Goal: Find specific page/section: Find specific page/section

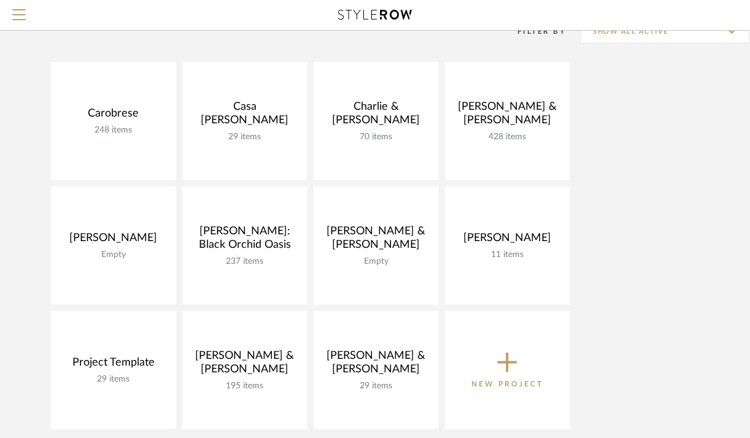
scroll to position [104, 0]
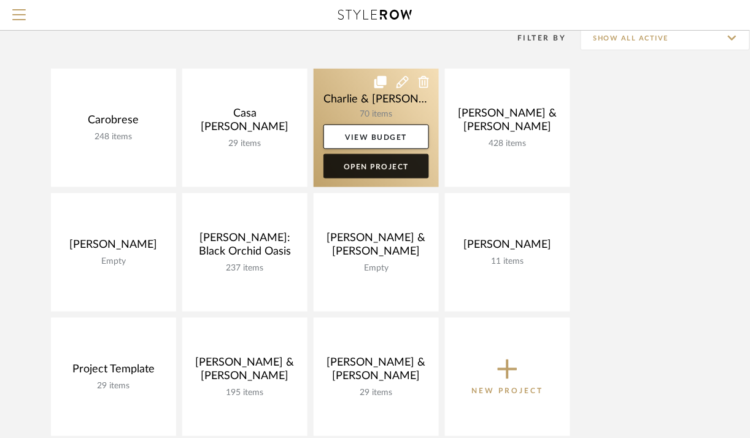
click at [386, 166] on link "Open Project" at bounding box center [376, 166] width 106 height 25
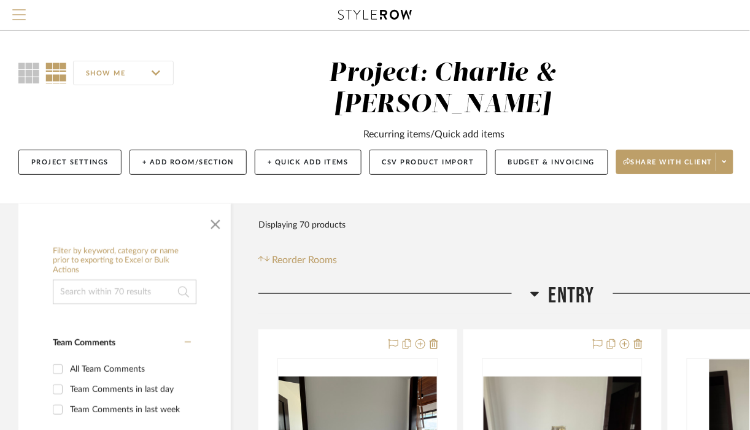
click at [23, 10] on span "Menu" at bounding box center [18, 9] width 13 height 1
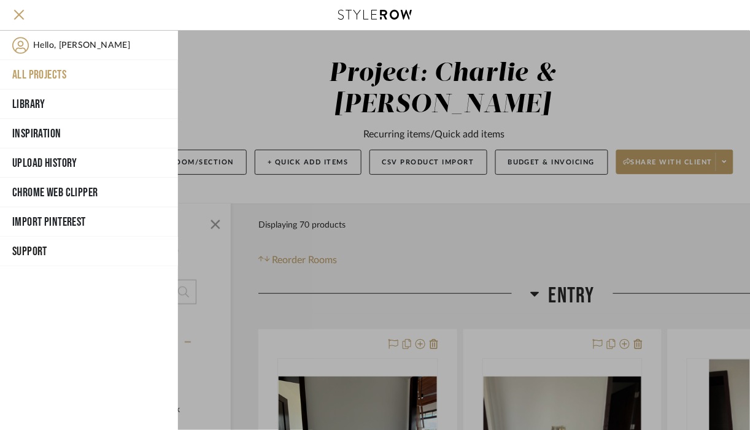
click at [56, 71] on button "All Projects" at bounding box center [89, 74] width 178 height 29
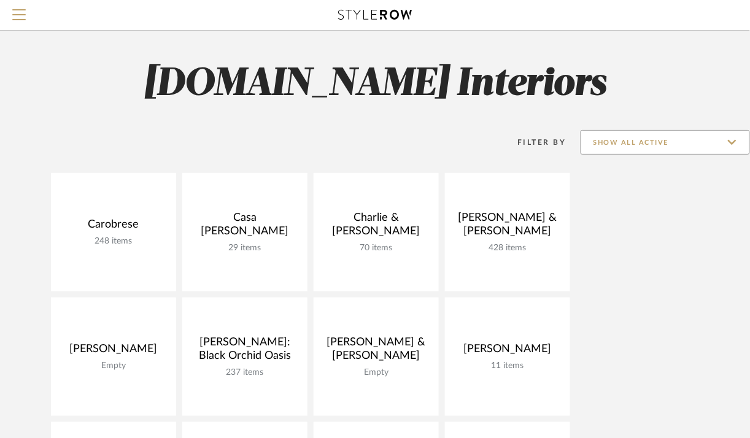
click at [733, 140] on input "Show All Active" at bounding box center [664, 142] width 169 height 25
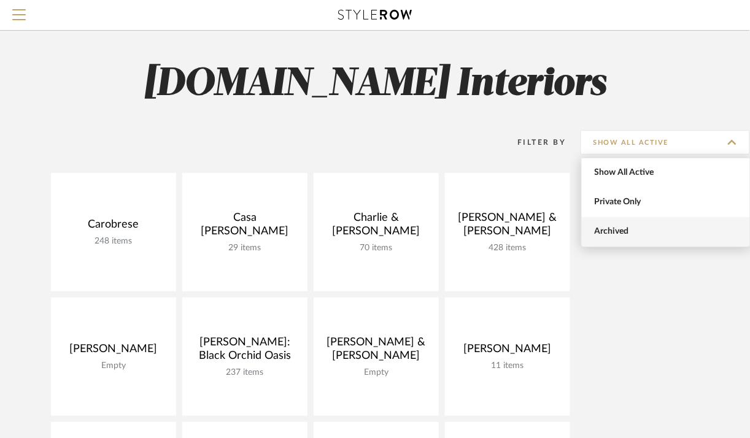
click at [621, 226] on span "Archived" at bounding box center [666, 231] width 168 height 29
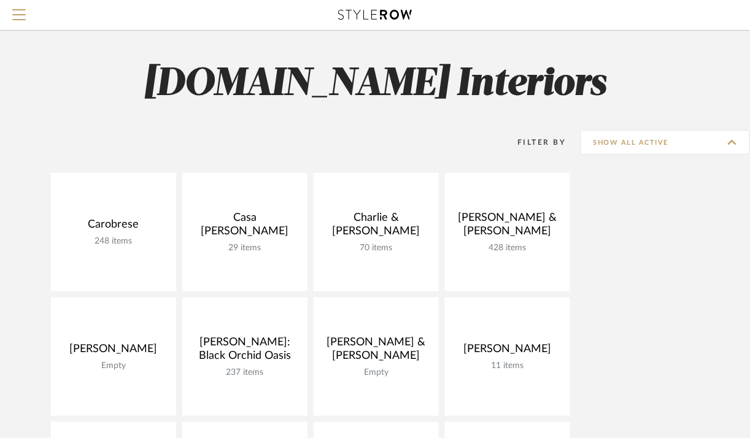
type input "Archived"
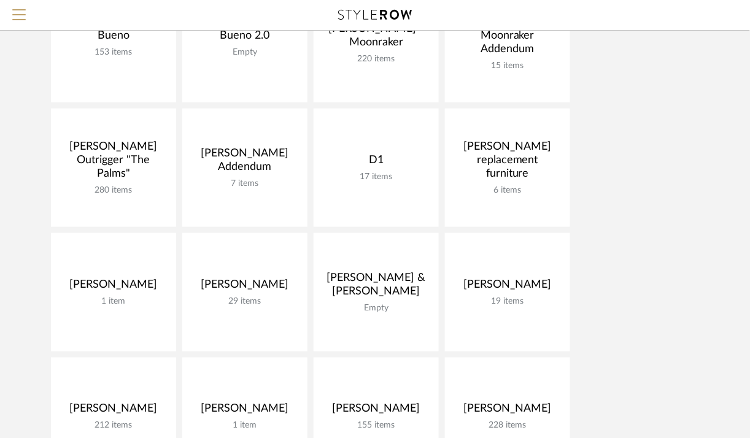
scroll to position [190, 0]
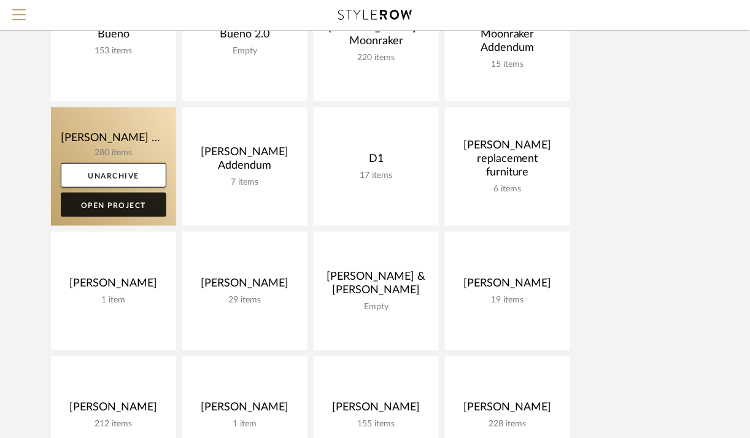
click at [114, 204] on link "Open Project" at bounding box center [114, 205] width 106 height 25
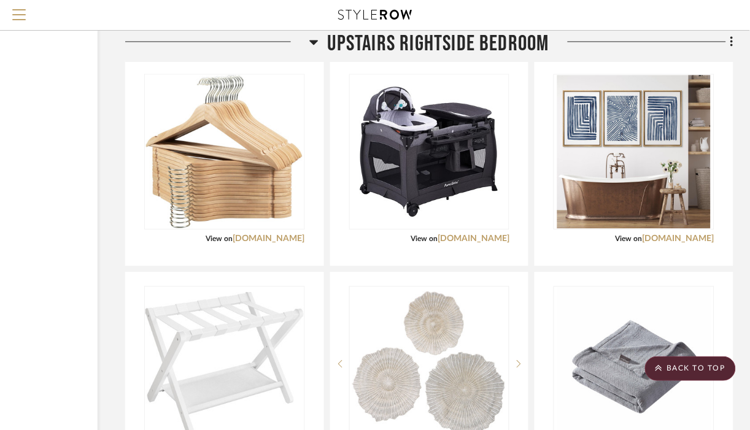
scroll to position [9985, 133]
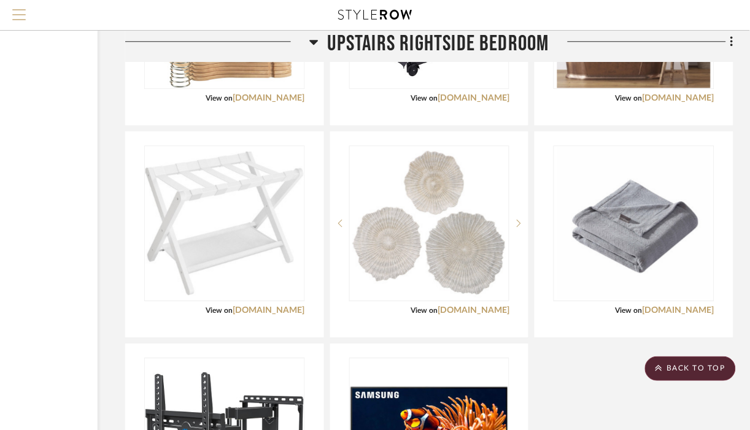
click at [18, 18] on span "Menu" at bounding box center [18, 18] width 13 height 18
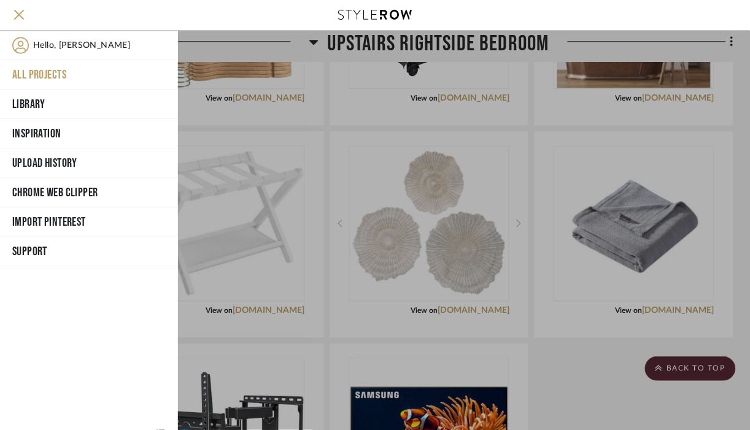
click at [40, 70] on button "All Projects" at bounding box center [89, 74] width 178 height 29
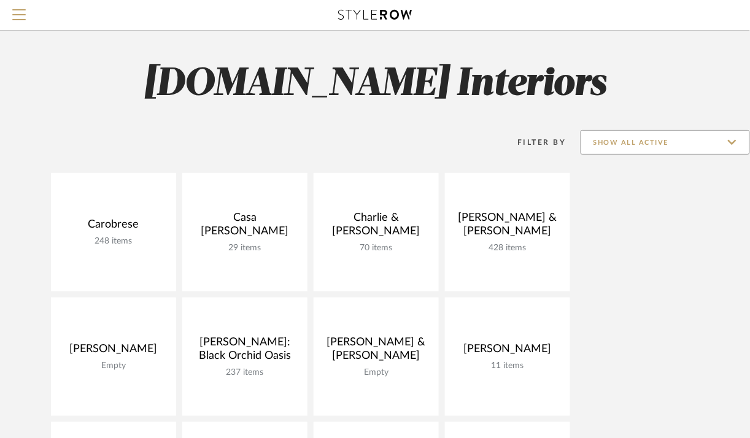
click at [737, 143] on input "Show All Active" at bounding box center [664, 142] width 169 height 25
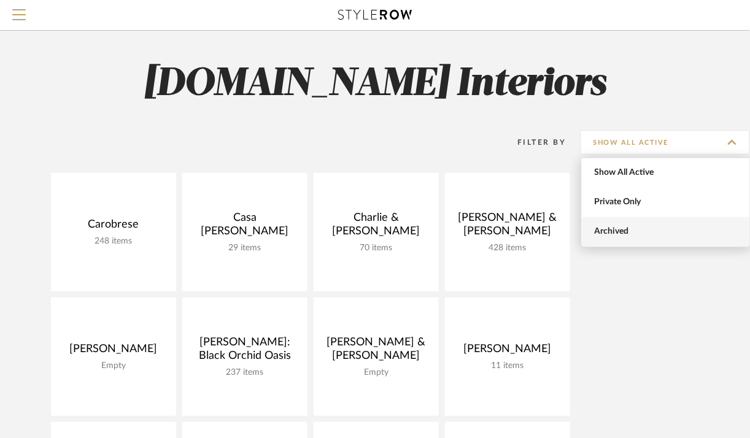
click at [623, 234] on span "Archived" at bounding box center [667, 231] width 145 height 10
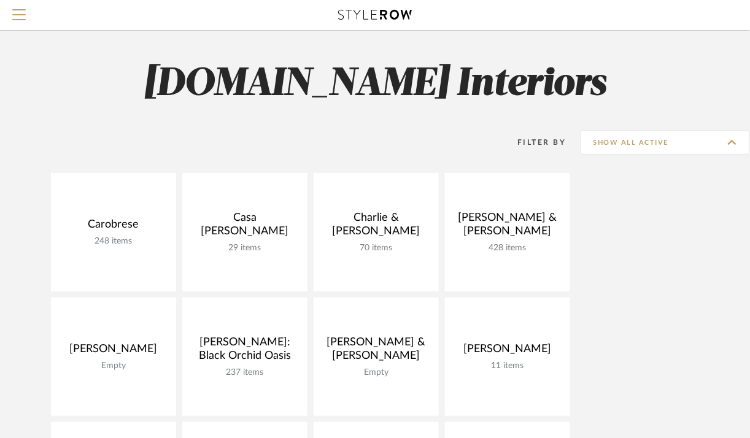
type input "Archived"
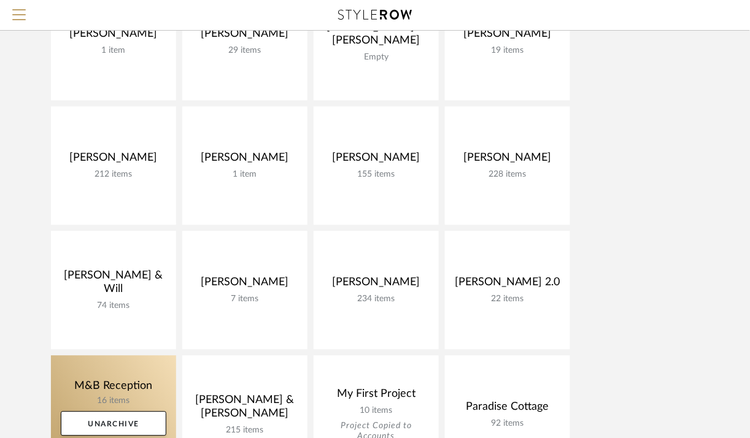
click at [89, 356] on link at bounding box center [113, 415] width 125 height 118
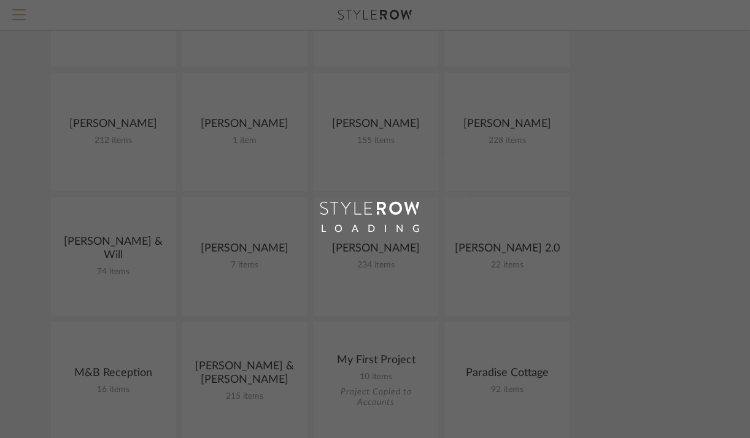
click at [31, 289] on div "LOADING" at bounding box center [375, 219] width 750 height 438
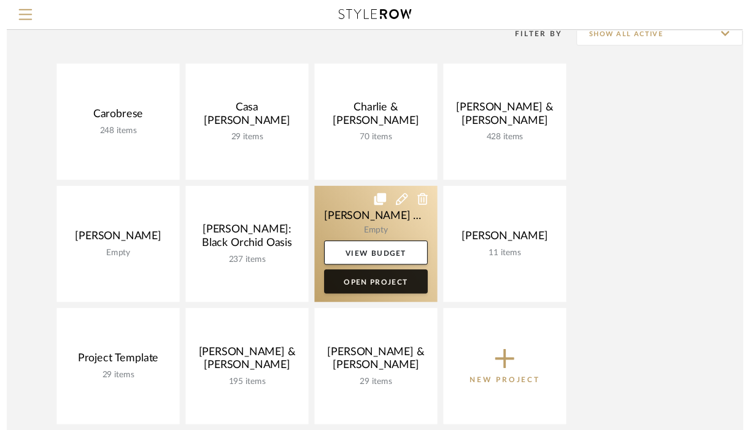
scroll to position [107, 0]
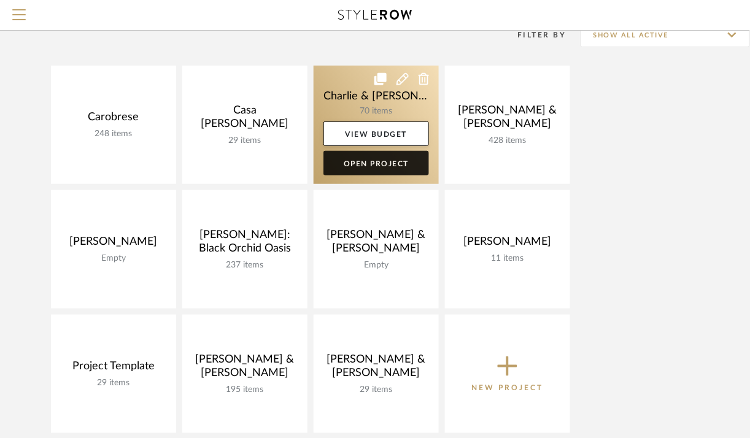
click at [401, 163] on link "Open Project" at bounding box center [376, 163] width 106 height 25
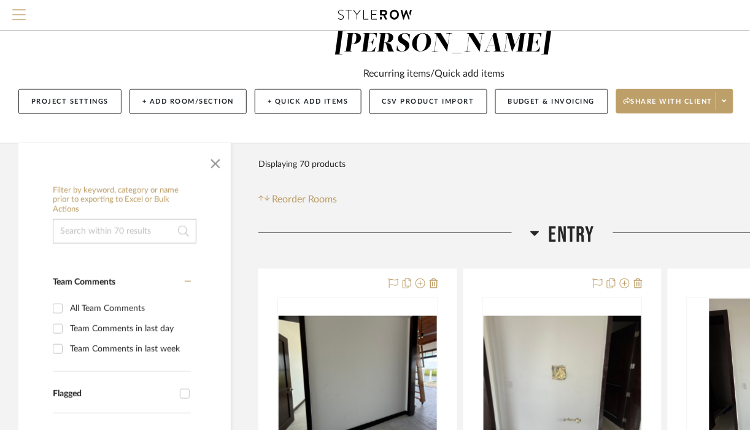
scroll to position [60, 0]
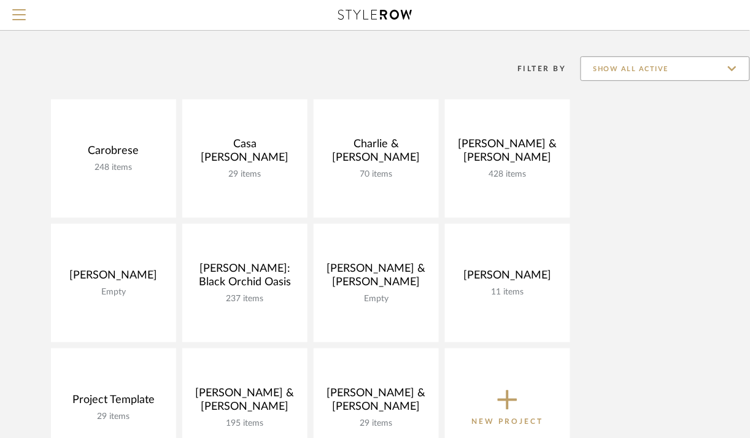
scroll to position [72, 0]
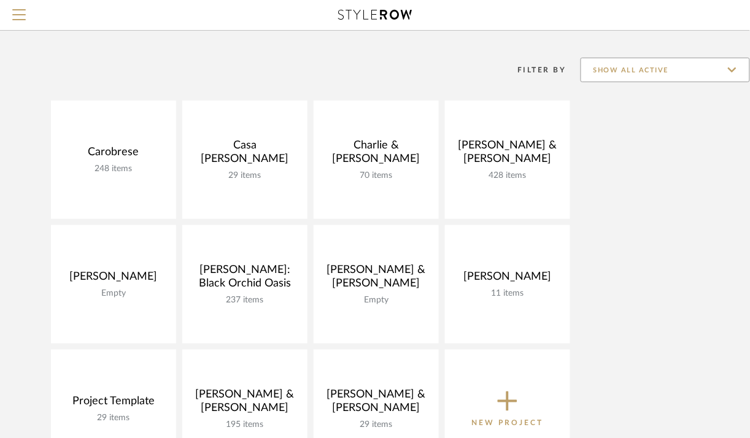
click at [734, 66] on input "Show All Active" at bounding box center [664, 70] width 169 height 25
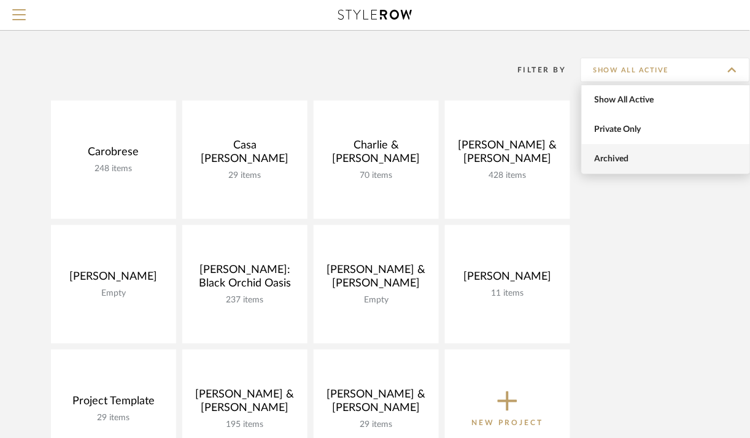
click at [630, 160] on span "Archived" at bounding box center [667, 159] width 145 height 10
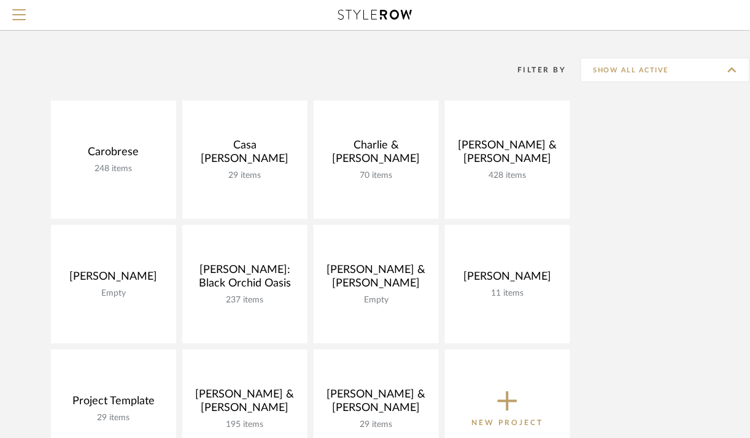
type input "Archived"
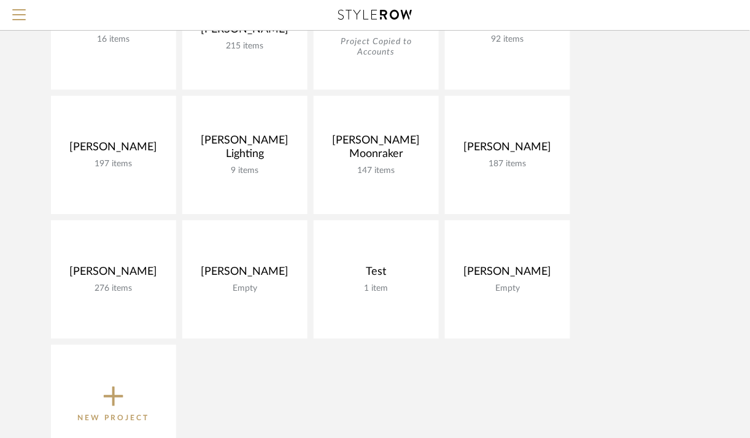
scroll to position [825, 0]
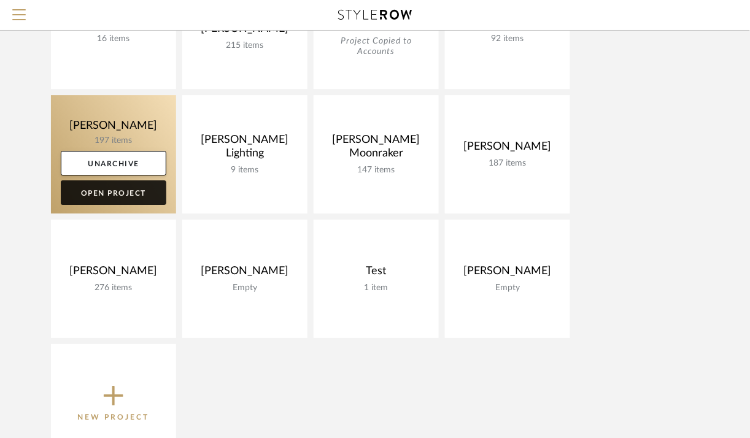
click at [121, 187] on link "Open Project" at bounding box center [114, 192] width 106 height 25
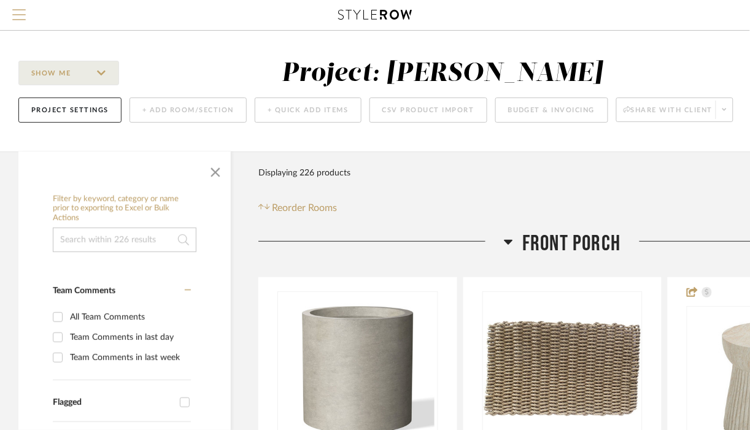
click at [26, 17] on button "Menu" at bounding box center [19, 15] width 38 height 30
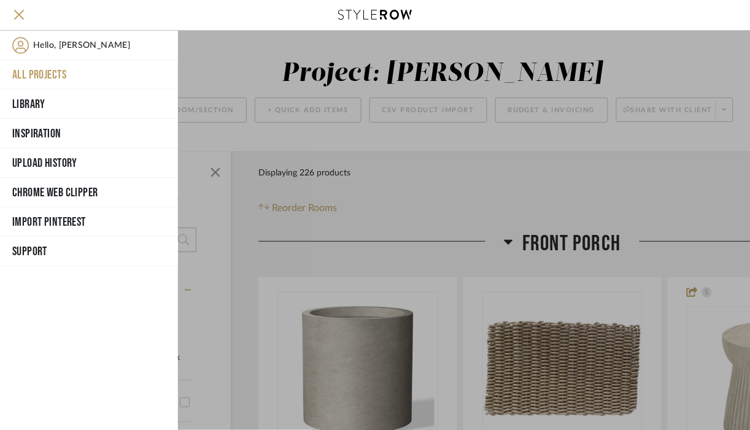
click at [67, 71] on button "All Projects" at bounding box center [89, 74] width 178 height 29
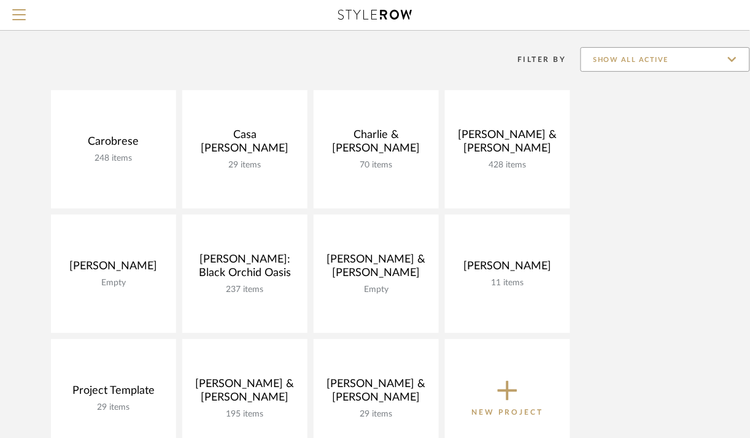
scroll to position [86, 0]
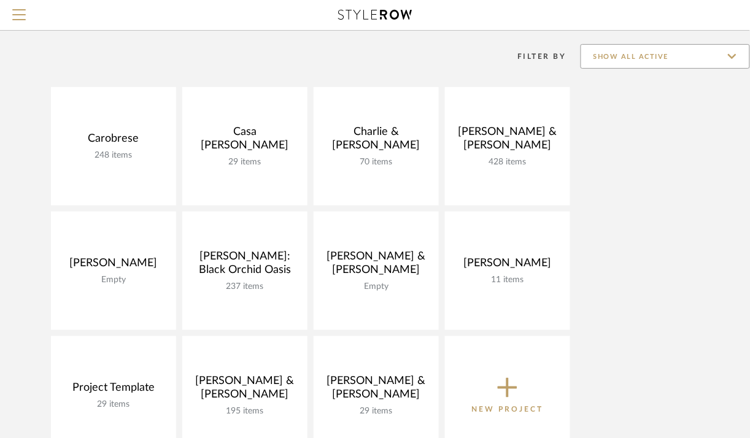
click at [725, 60] on input "Show All Active" at bounding box center [664, 56] width 169 height 25
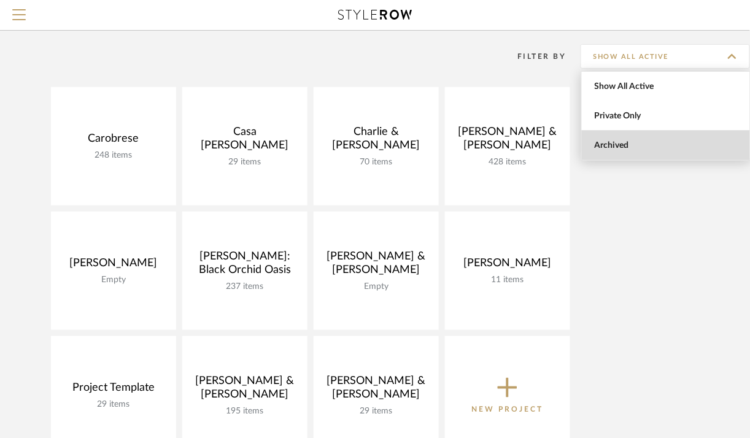
click at [641, 141] on span "Archived" at bounding box center [667, 145] width 145 height 10
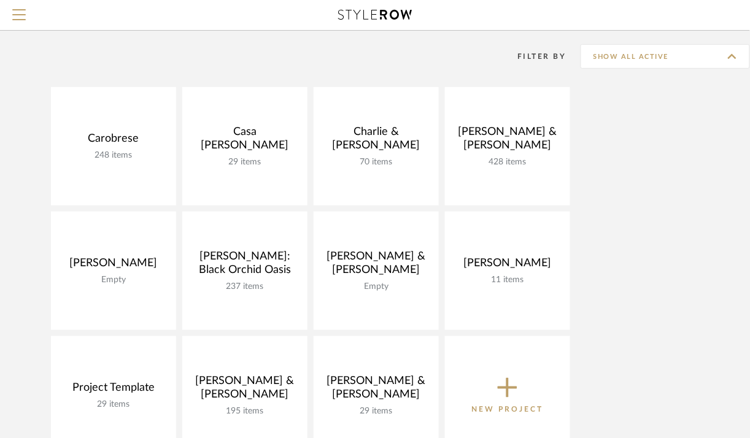
type input "Archived"
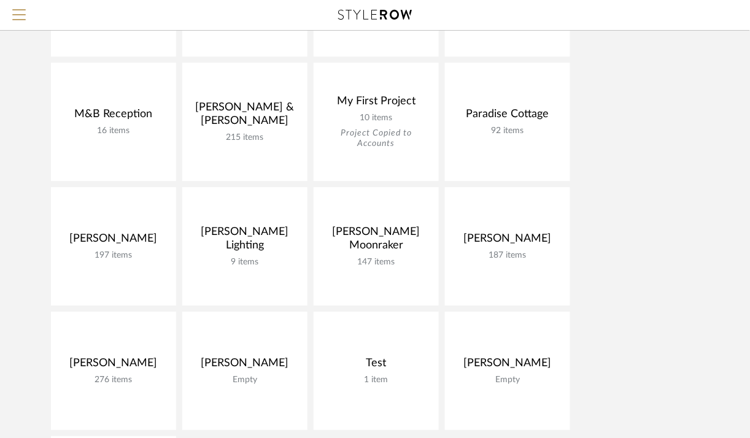
scroll to position [737, 0]
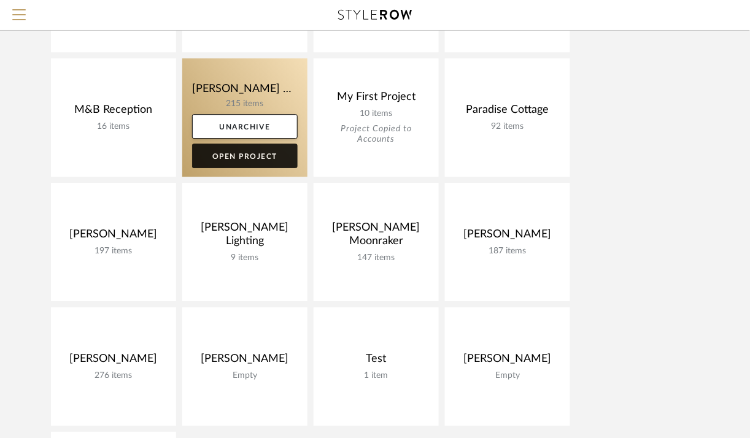
click at [262, 157] on link "Open Project" at bounding box center [245, 156] width 106 height 25
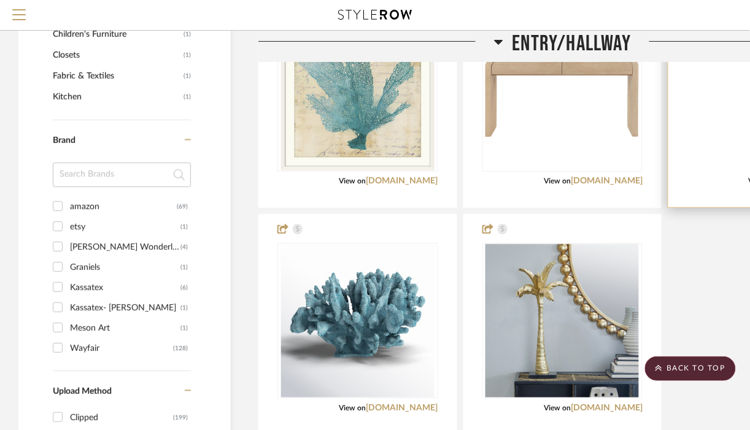
scroll to position [1067, 0]
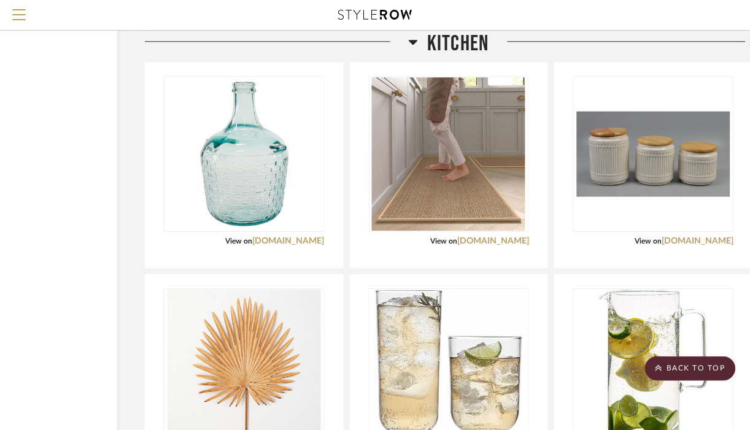
scroll to position [2531, 114]
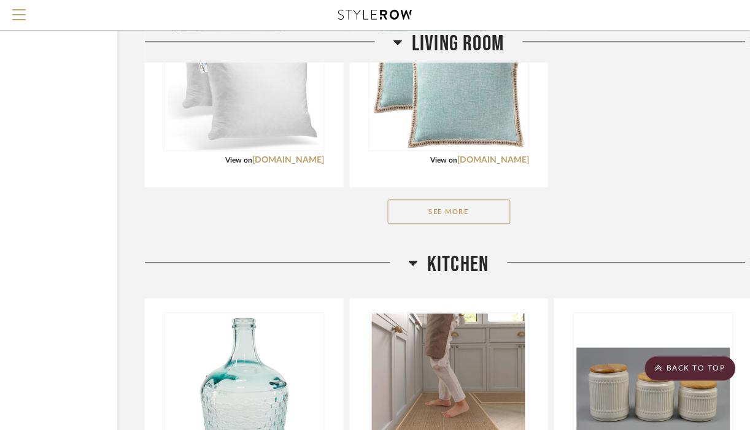
click at [446, 200] on button "See More" at bounding box center [449, 212] width 123 height 25
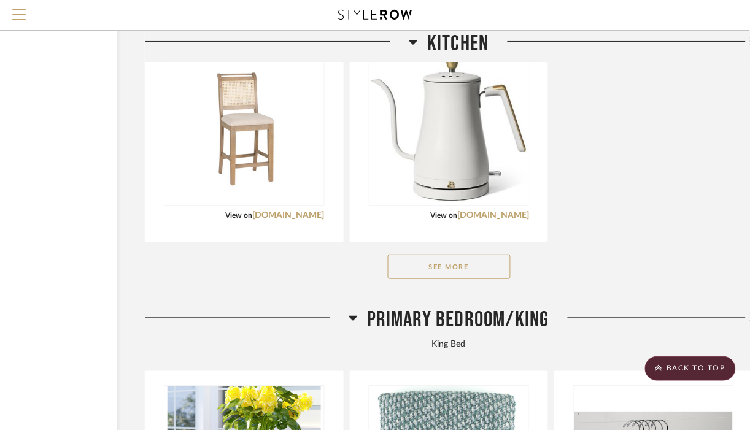
scroll to position [4182, 114]
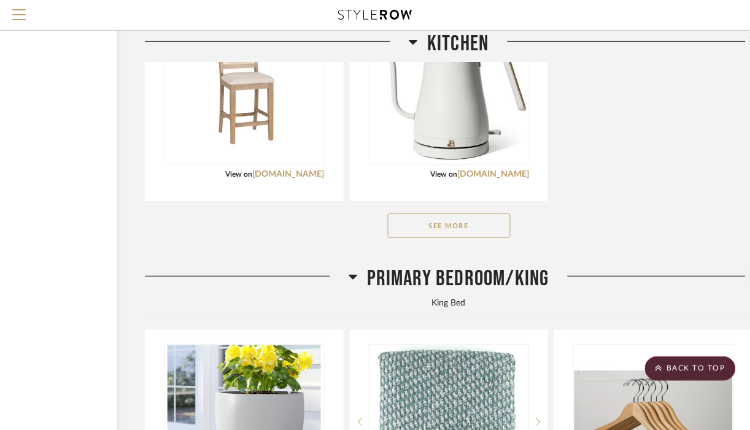
click at [487, 214] on button "See More" at bounding box center [449, 226] width 123 height 25
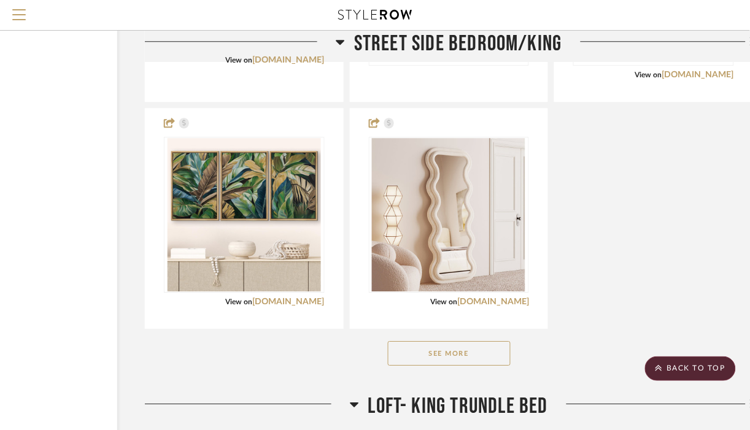
scroll to position [10038, 114]
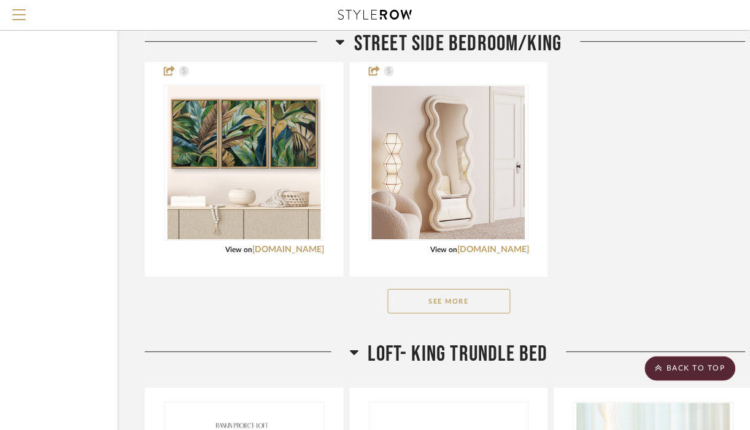
click at [472, 289] on button "See More" at bounding box center [449, 301] width 123 height 25
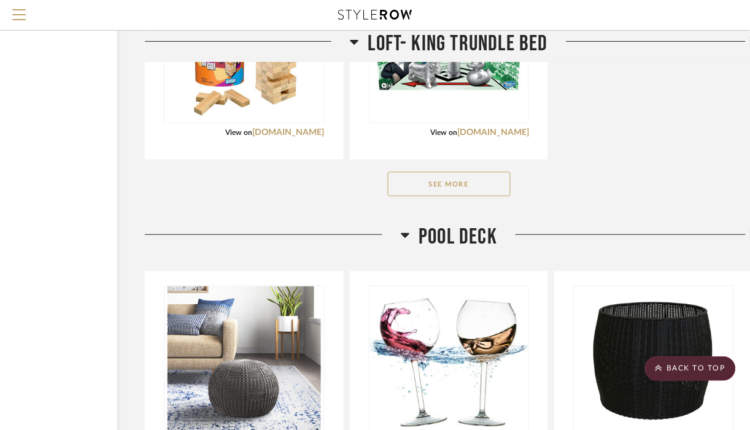
scroll to position [11374, 114]
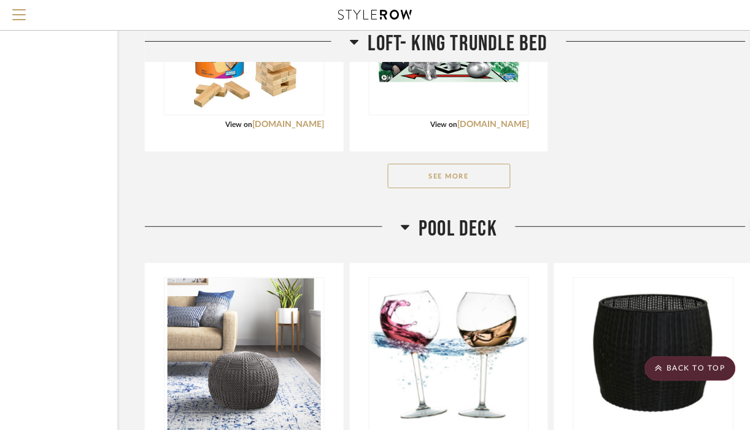
click at [444, 164] on button "See More" at bounding box center [449, 176] width 123 height 25
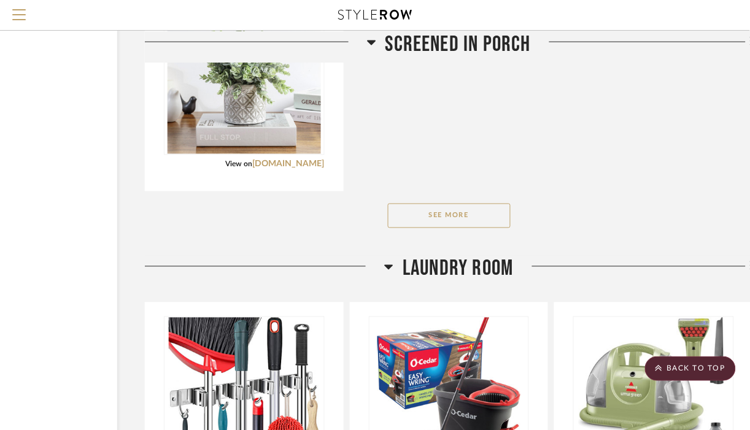
scroll to position [13774, 114]
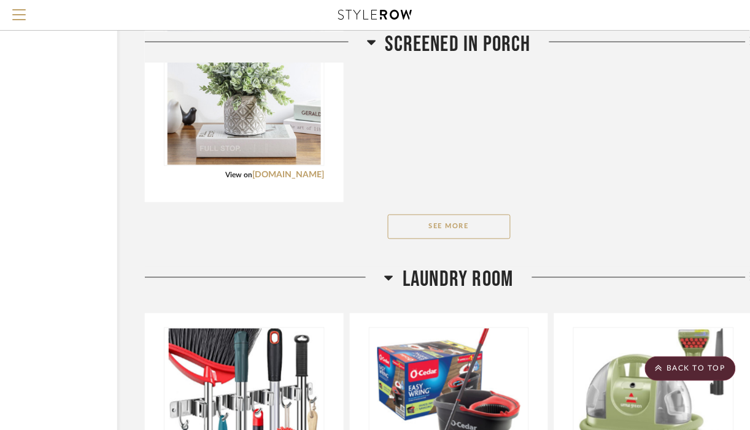
click at [426, 215] on button "See More" at bounding box center [449, 227] width 123 height 25
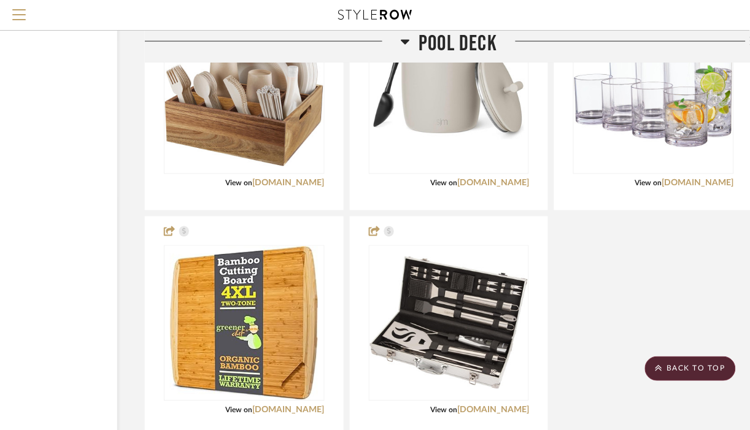
scroll to position [12757, 114]
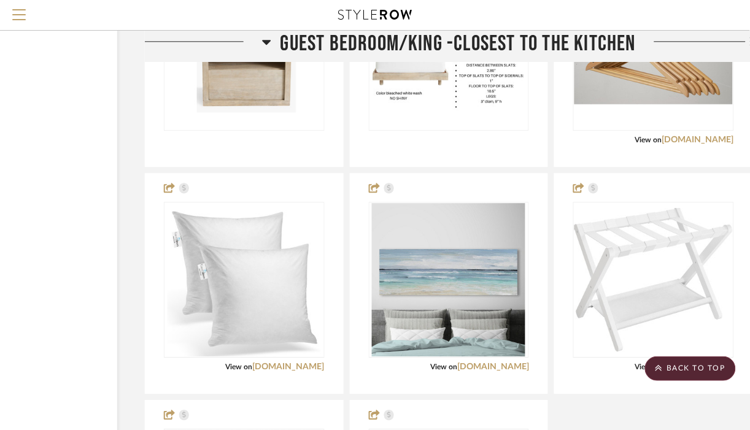
scroll to position [8595, 114]
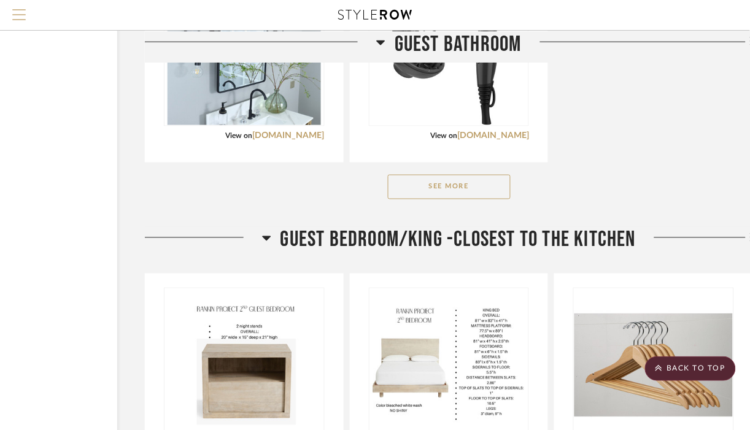
click at [15, 10] on span "Menu" at bounding box center [18, 9] width 13 height 1
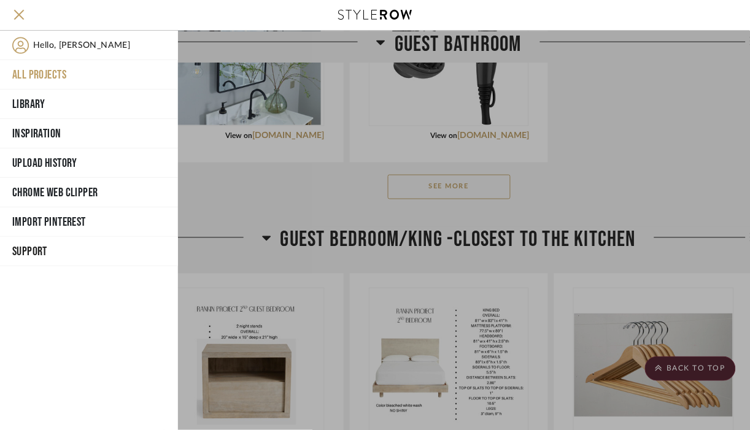
click at [60, 67] on button "All Projects" at bounding box center [89, 74] width 178 height 29
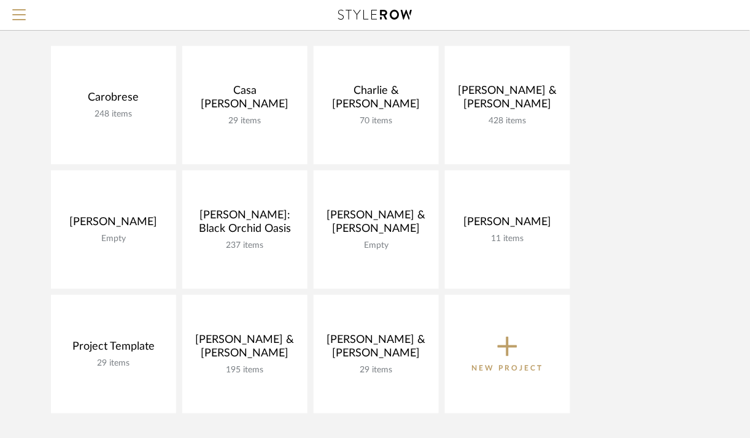
scroll to position [128, 0]
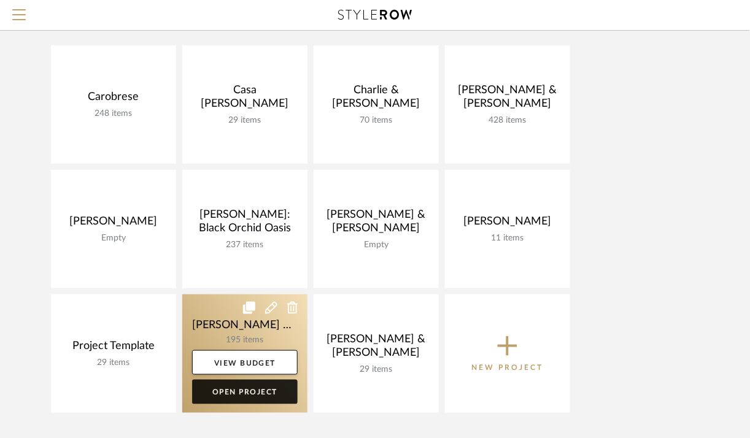
click at [244, 393] on link "Open Project" at bounding box center [245, 392] width 106 height 25
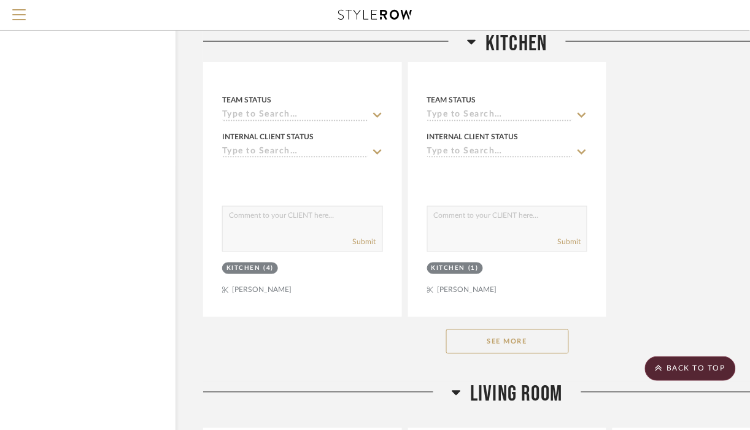
scroll to position [12724, 55]
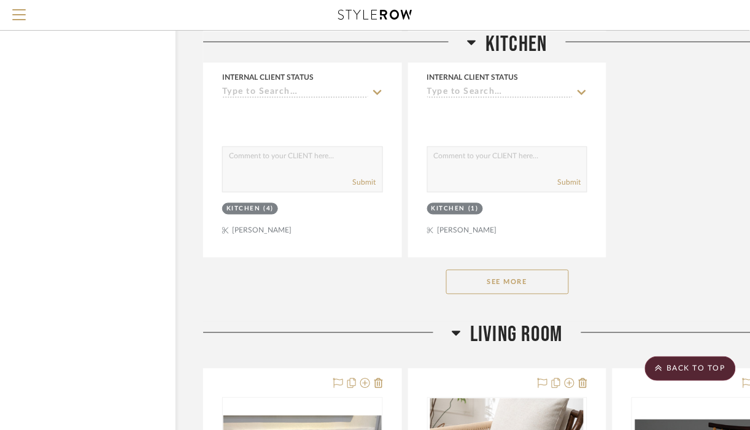
click at [552, 294] on button "See More" at bounding box center [507, 282] width 123 height 25
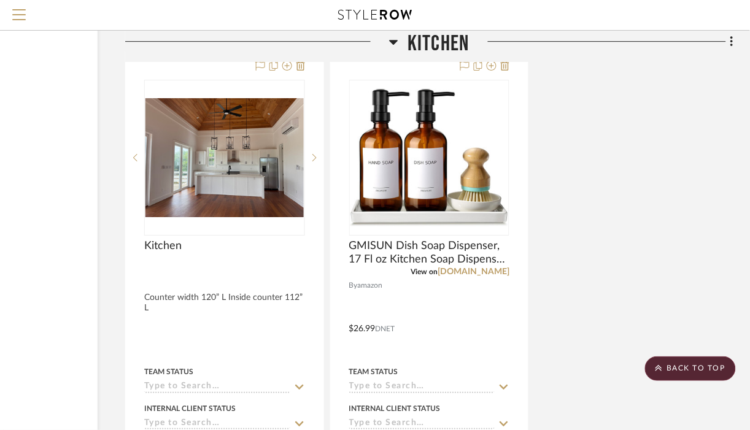
scroll to position [18379, 133]
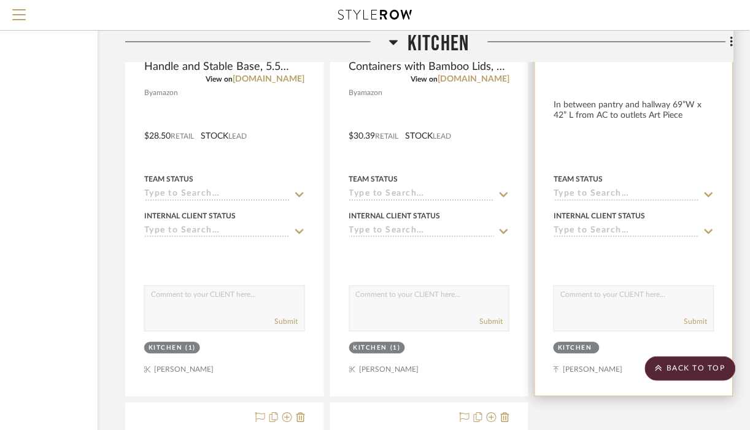
click at [720, 255] on div at bounding box center [634, 128] width 198 height 537
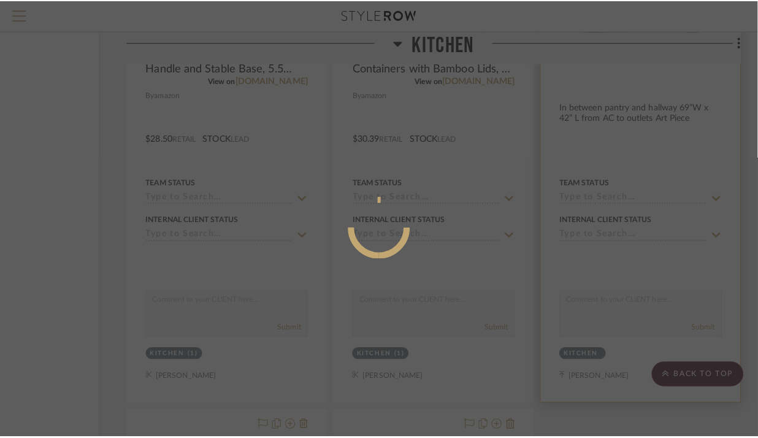
scroll to position [0, 0]
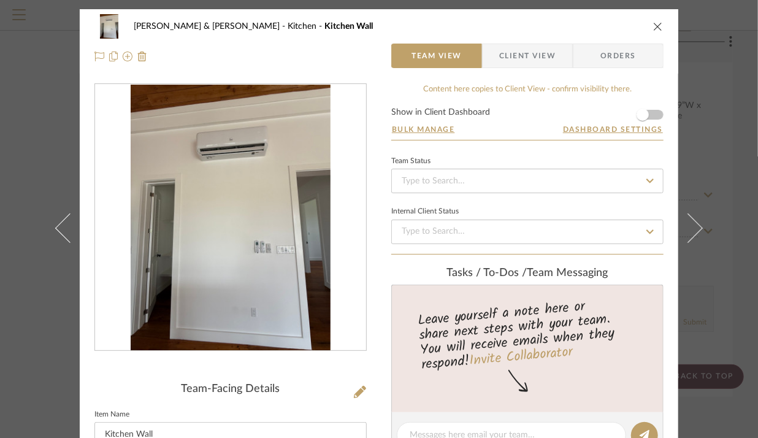
click at [653, 28] on icon "close" at bounding box center [658, 26] width 10 height 10
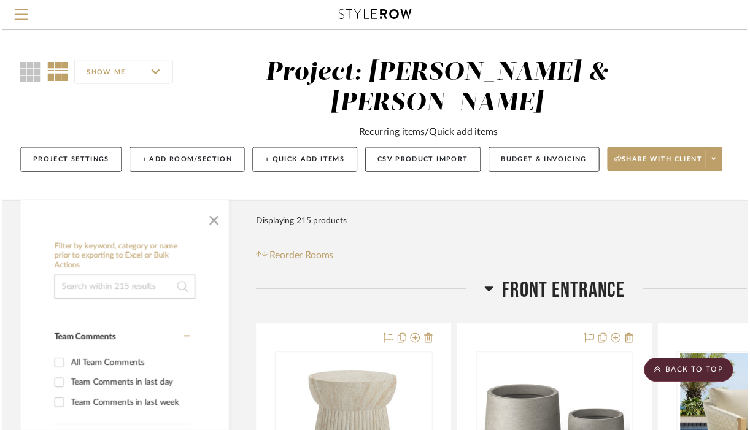
scroll to position [18026, 133]
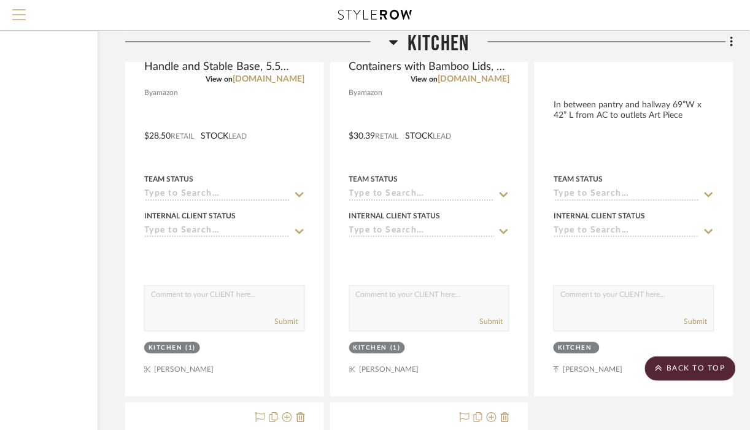
click at [14, 23] on span "Menu" at bounding box center [18, 18] width 13 height 18
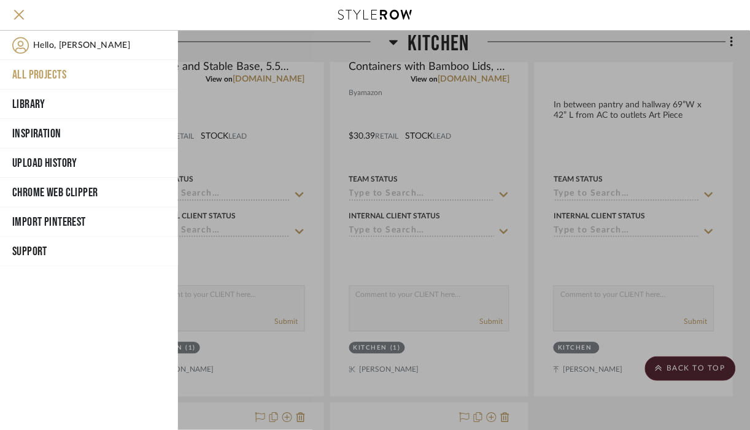
click at [40, 80] on button "All Projects" at bounding box center [89, 74] width 178 height 29
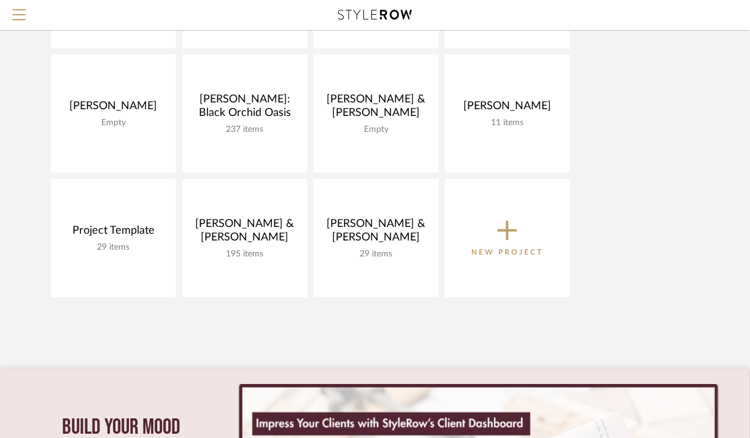
scroll to position [92, 0]
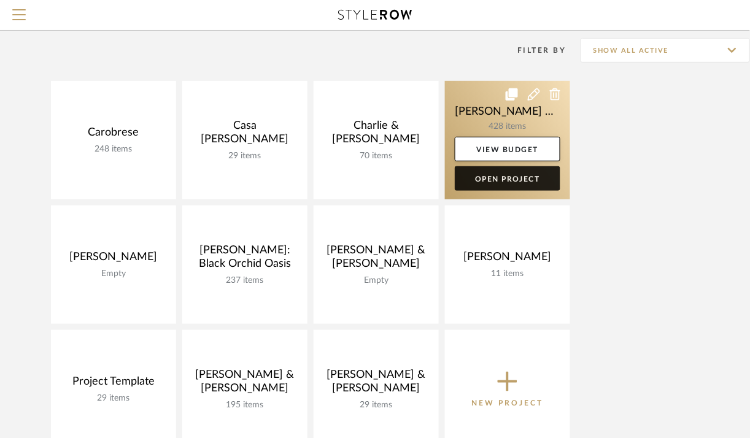
click at [506, 182] on link "Open Project" at bounding box center [508, 178] width 106 height 25
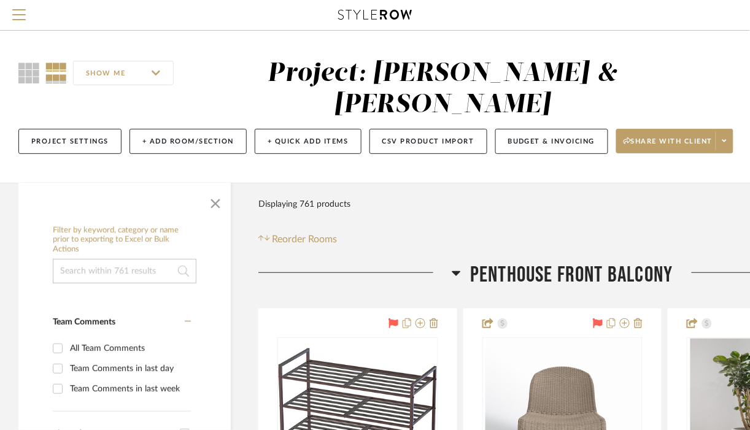
click at [144, 264] on input at bounding box center [125, 271] width 144 height 25
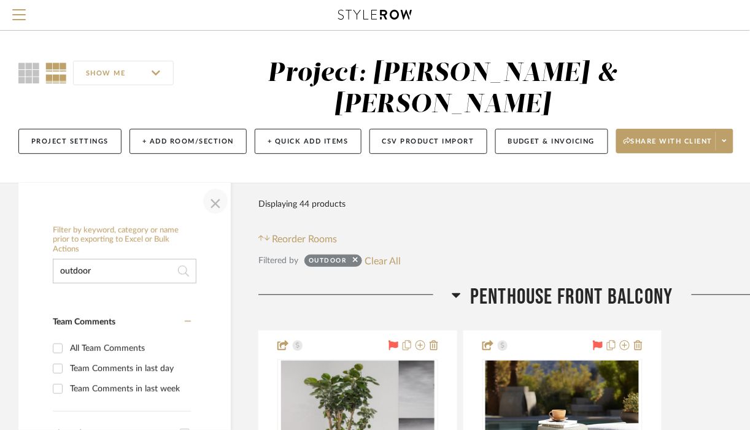
type input "outdoor"
click at [216, 209] on span "button" at bounding box center [215, 201] width 29 height 29
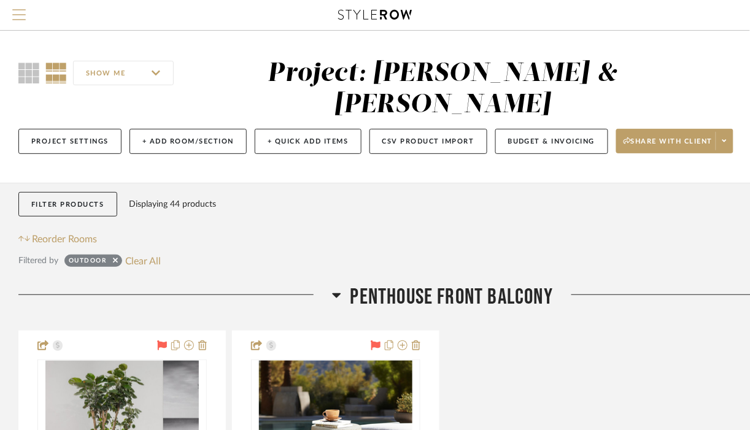
click at [18, 21] on span "Menu" at bounding box center [18, 18] width 13 height 18
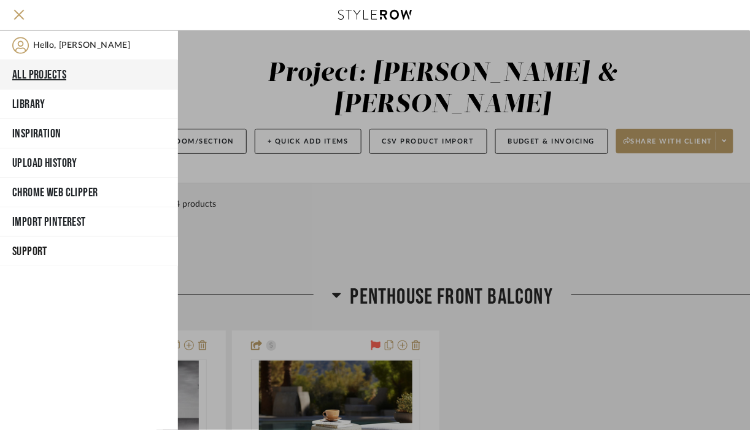
click at [40, 76] on button "All Projects" at bounding box center [89, 74] width 178 height 29
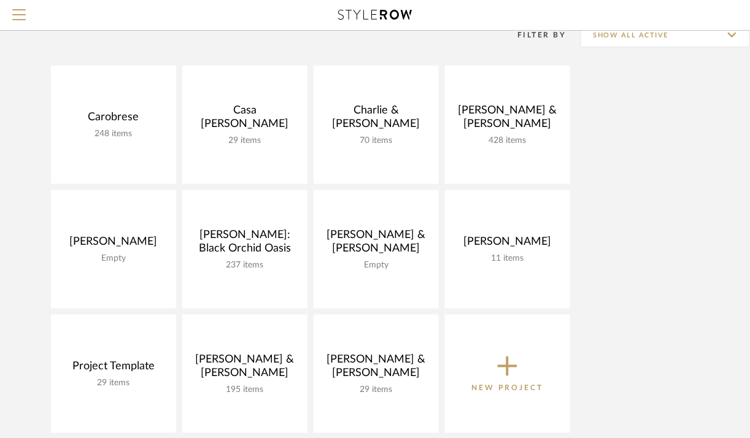
scroll to position [109, 0]
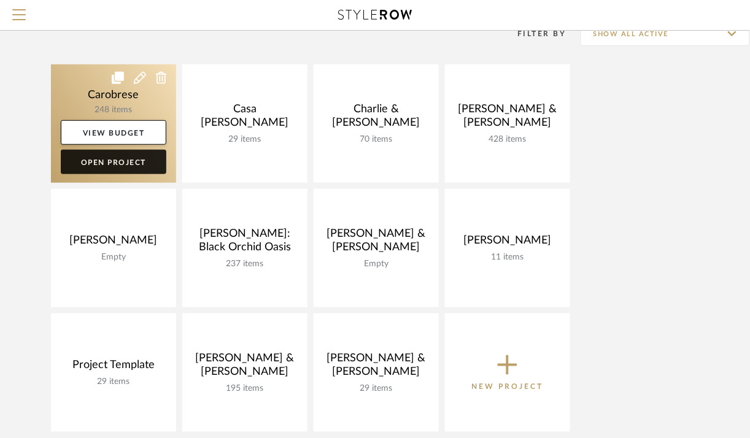
click at [128, 163] on link "Open Project" at bounding box center [114, 162] width 106 height 25
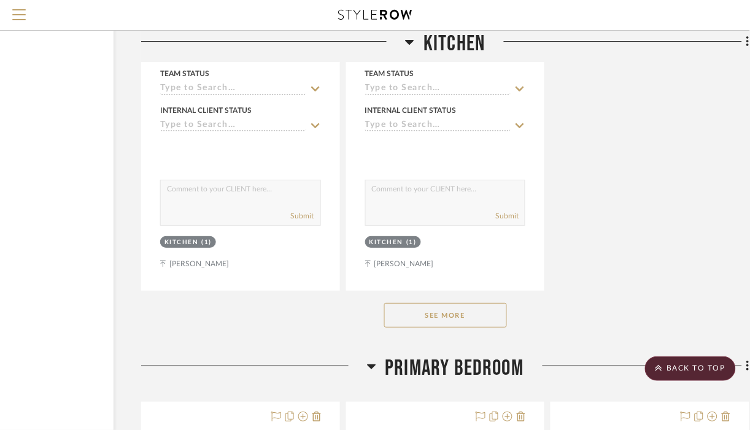
scroll to position [5103, 117]
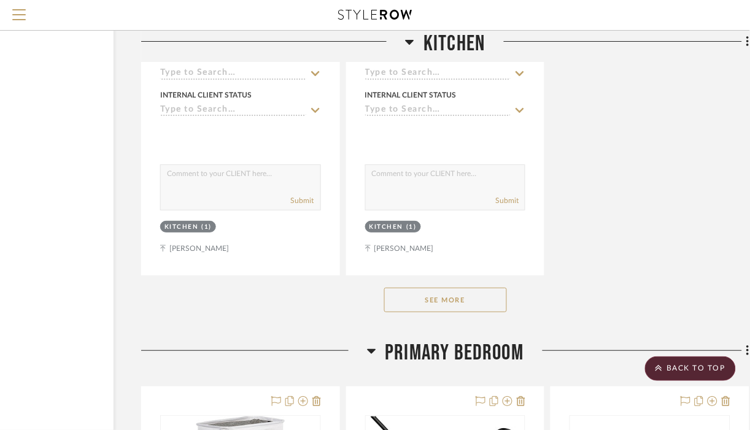
click at [467, 306] on button "See More" at bounding box center [445, 300] width 123 height 25
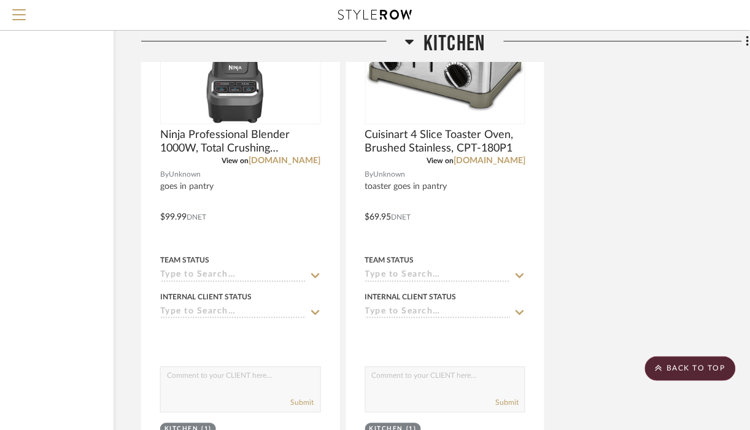
scroll to position [15944, 117]
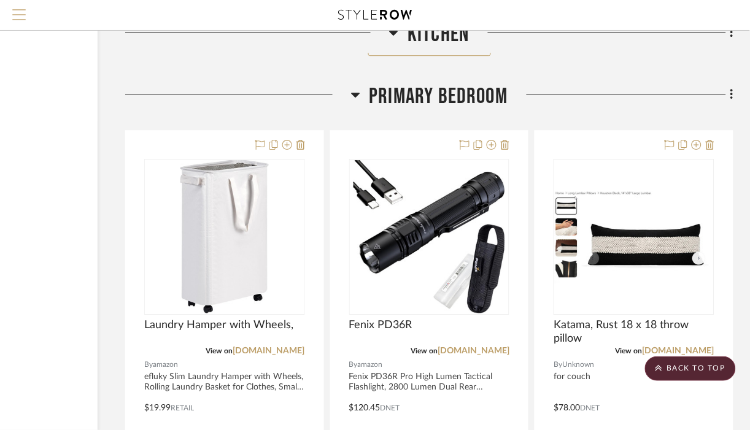
click at [16, 10] on span "Menu" at bounding box center [18, 9] width 13 height 1
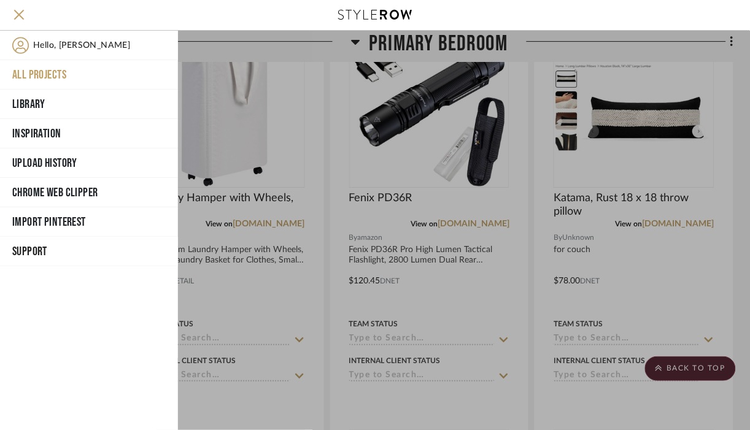
click at [32, 77] on button "All Projects" at bounding box center [89, 74] width 178 height 29
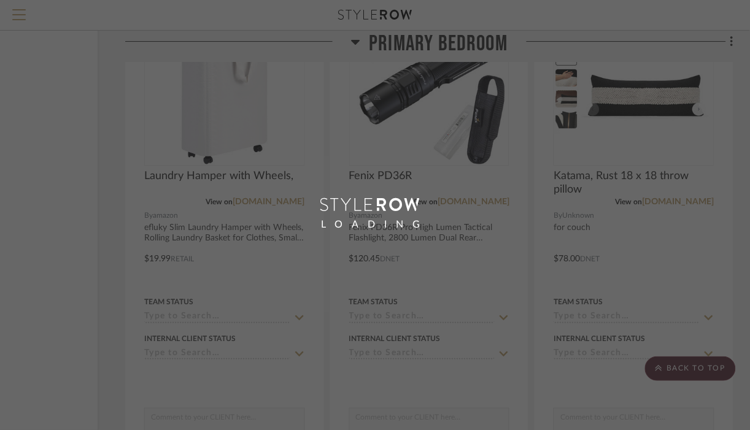
scroll to position [16415, 133]
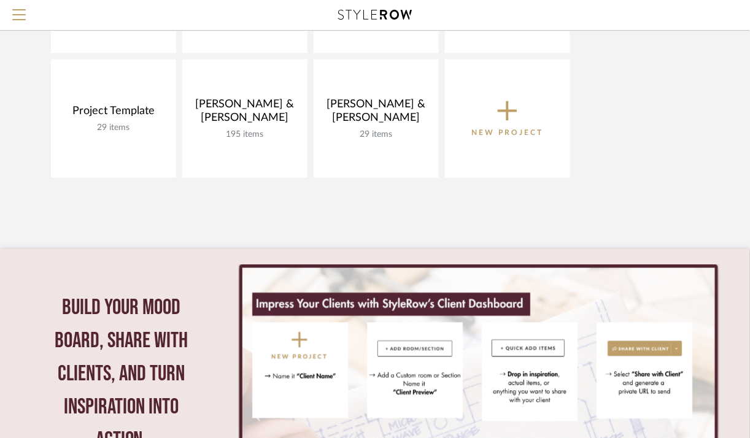
scroll to position [384, 0]
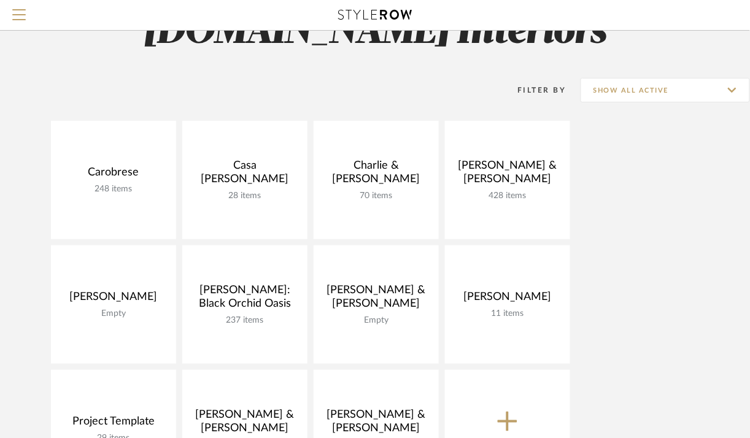
scroll to position [50, 0]
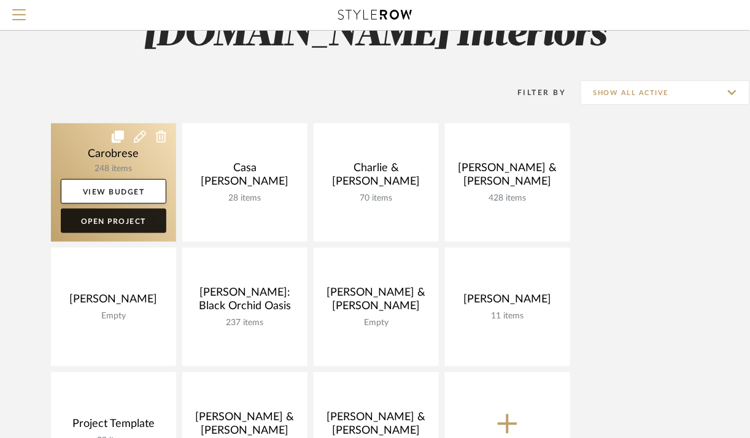
click at [114, 224] on link "Open Project" at bounding box center [114, 221] width 106 height 25
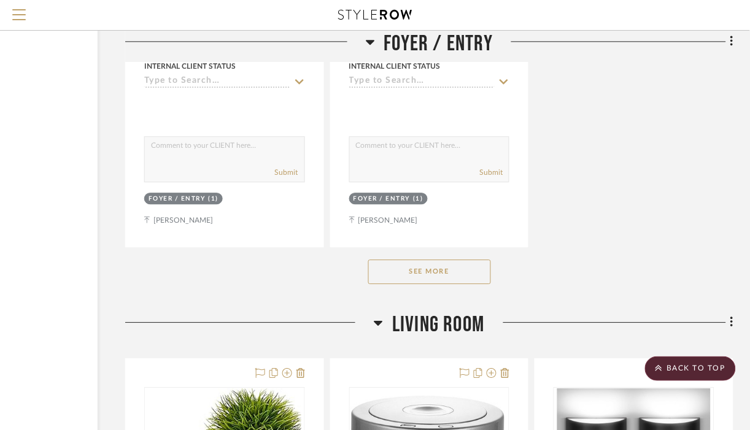
scroll to position [1658, 133]
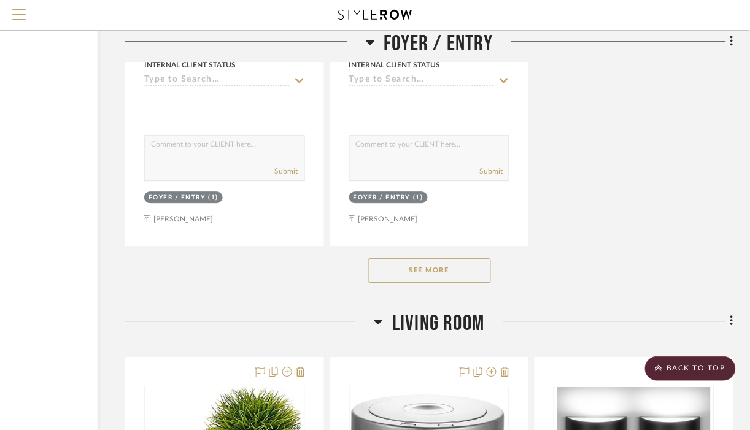
click at [477, 271] on button "See More" at bounding box center [429, 270] width 123 height 25
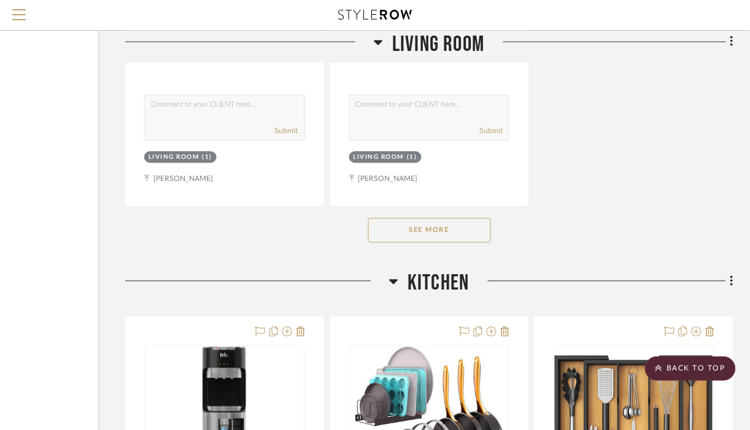
scroll to position [4522, 133]
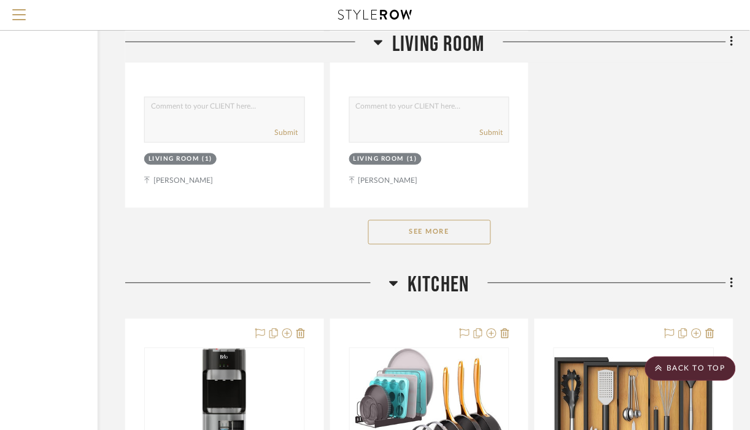
click at [403, 228] on button "See More" at bounding box center [429, 232] width 123 height 25
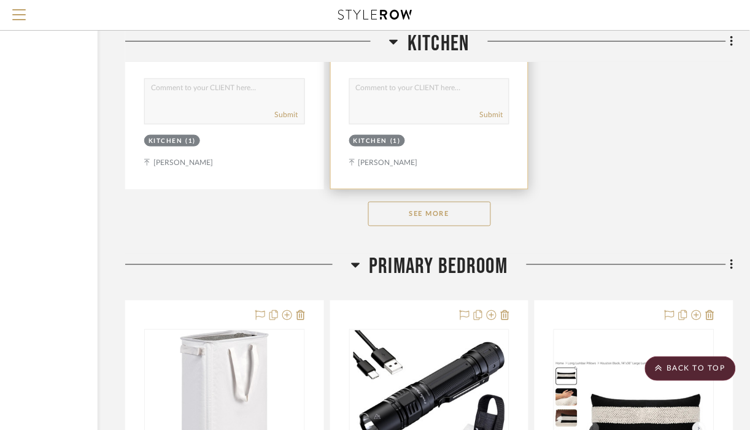
scroll to position [10632, 133]
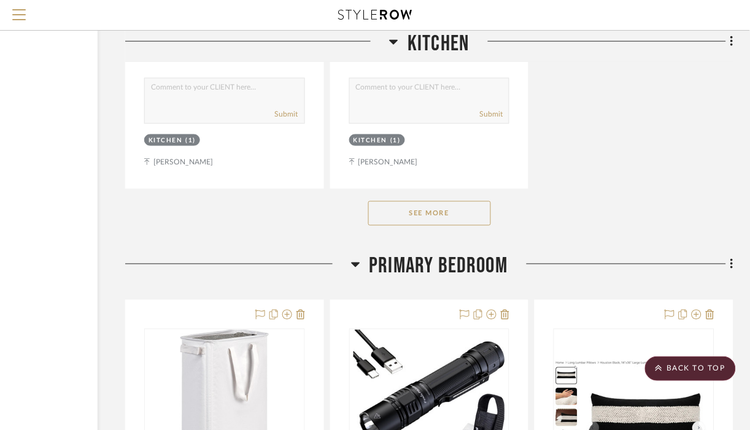
click at [433, 219] on button "See More" at bounding box center [429, 213] width 123 height 25
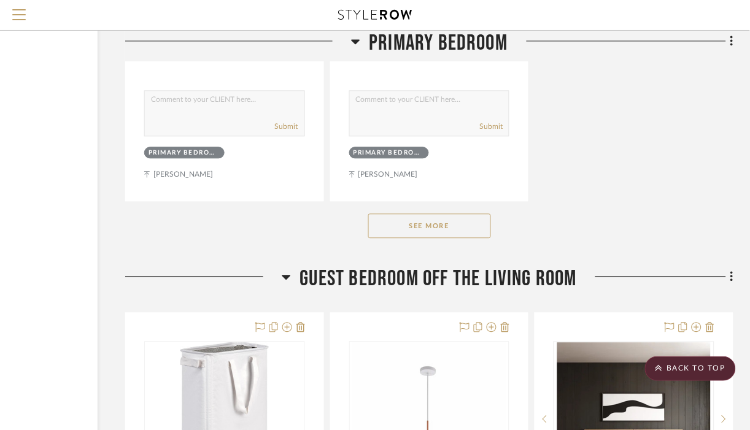
scroll to position [23241, 133]
click at [407, 238] on button "See More" at bounding box center [429, 226] width 123 height 25
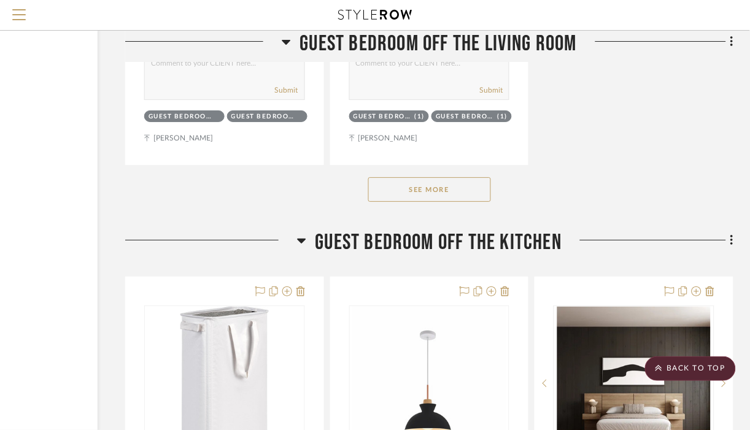
scroll to position [28826, 133]
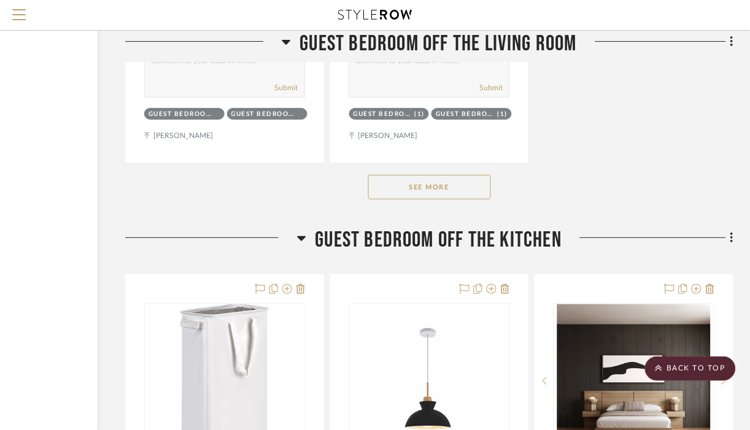
click at [452, 199] on button "See More" at bounding box center [429, 187] width 123 height 25
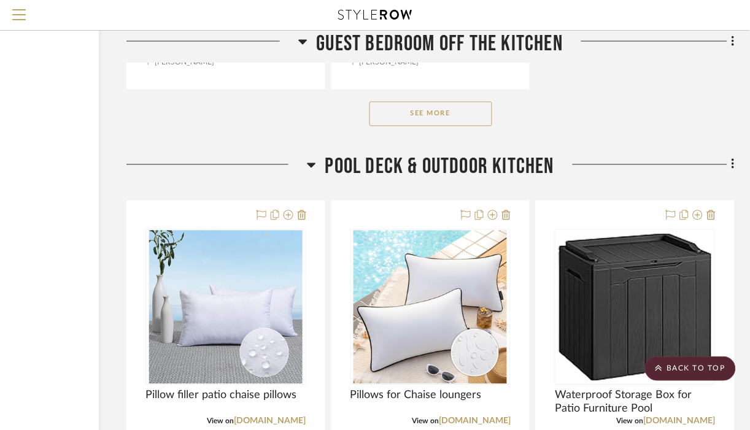
scroll to position [35528, 132]
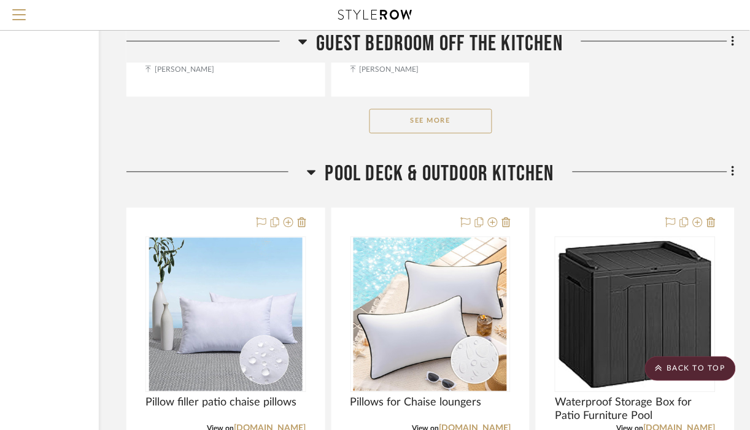
click at [450, 134] on button "See More" at bounding box center [430, 121] width 123 height 25
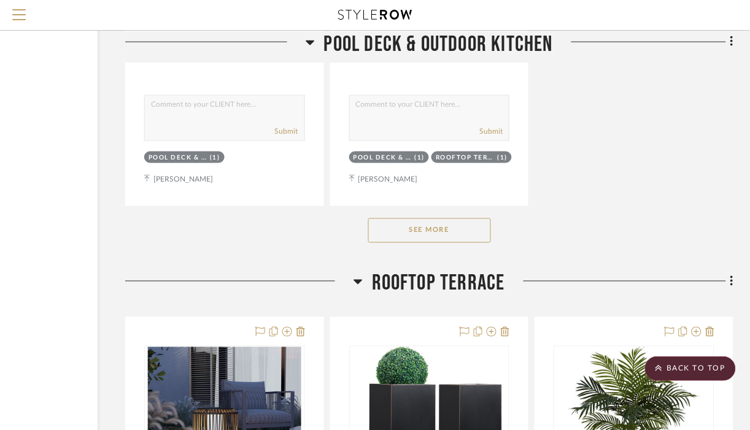
scroll to position [42600, 133]
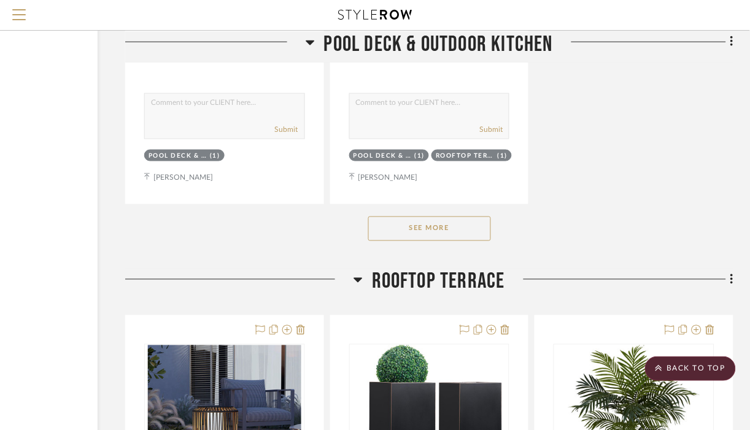
click at [448, 241] on button "See More" at bounding box center [429, 229] width 123 height 25
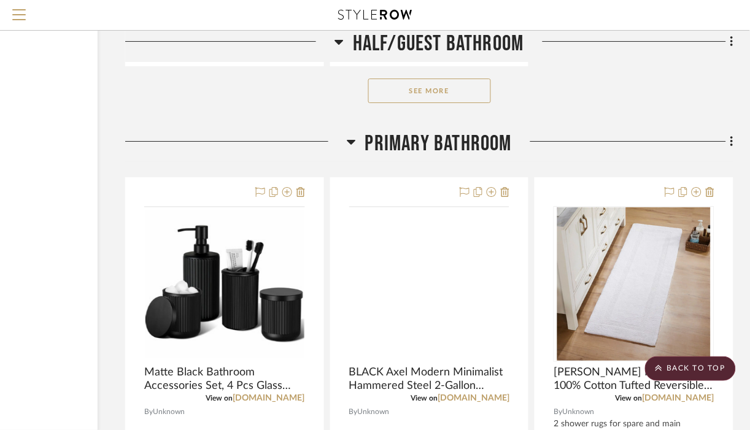
scroll to position [48391, 133]
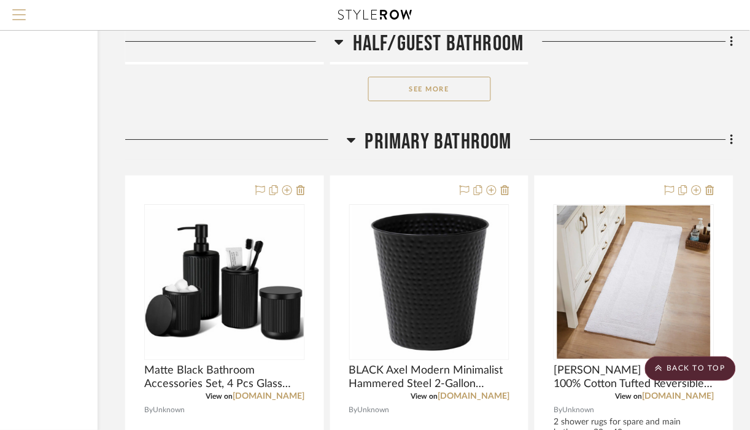
click at [18, 13] on span "Menu" at bounding box center [18, 18] width 13 height 18
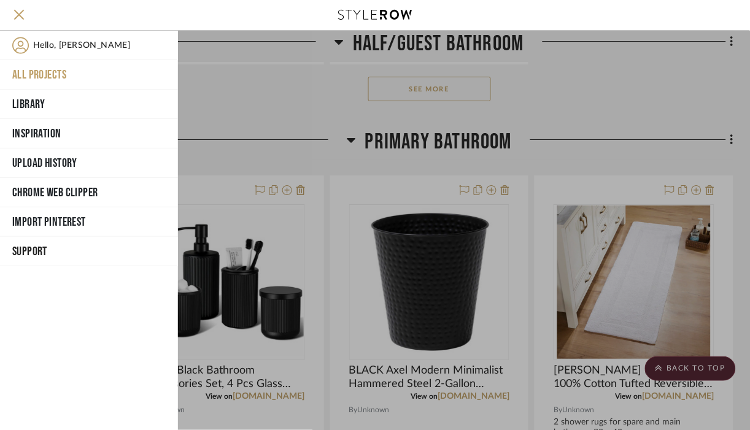
click at [46, 76] on button "All Projects" at bounding box center [89, 74] width 178 height 29
